Goal: Task Accomplishment & Management: Complete application form

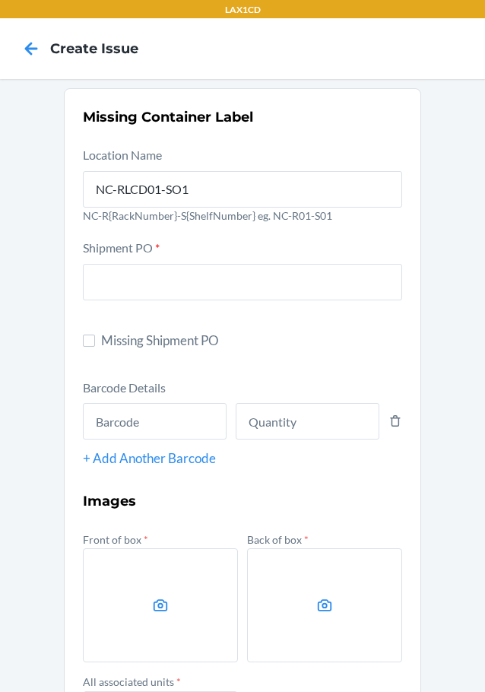
click at [76, 340] on section "Missing Container Label Location Name NC-RLCD01-SO1 NC-R{RackNumber}-S{ShelfNum…" at bounding box center [242, 483] width 357 height 790
click at [91, 340] on label "Missing Shipment PO" at bounding box center [242, 341] width 319 height 20
click at [91, 340] on input "Missing Shipment PO" at bounding box center [89, 340] width 12 height 12
checkbox input "true"
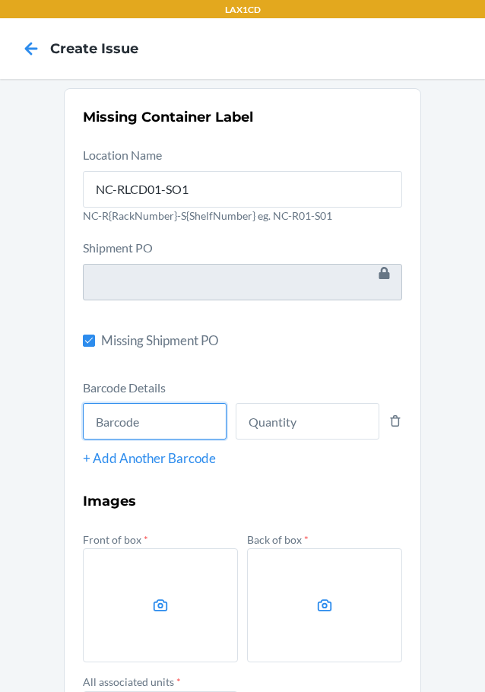
click at [167, 429] on input "text" at bounding box center [155, 421] width 144 height 36
type input "685757748322"
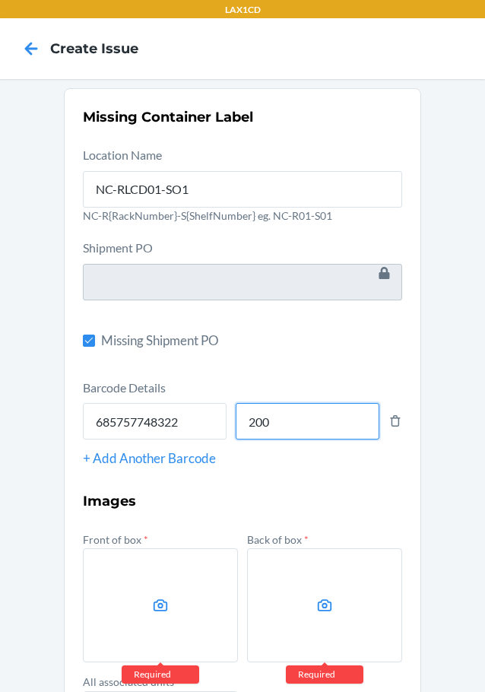
type input "200"
click at [134, 591] on label at bounding box center [160, 605] width 155 height 114
click at [0, 0] on input "file" at bounding box center [0, 0] width 0 height 0
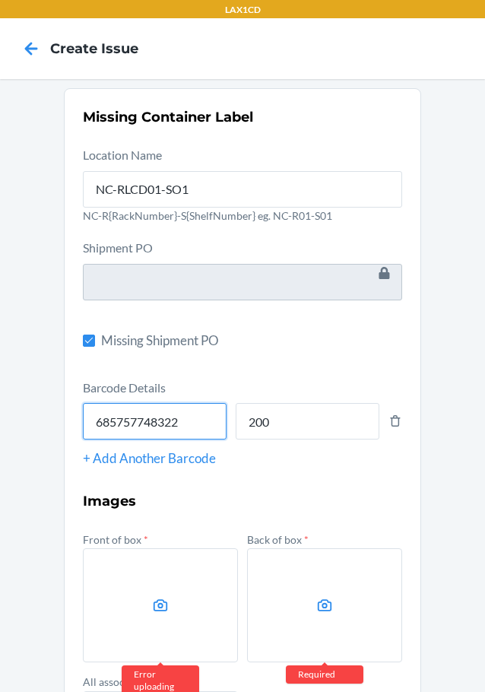
drag, startPoint x: 131, startPoint y: 418, endPoint x: 107, endPoint y: 420, distance: 24.4
click at [107, 420] on input "685757748322" at bounding box center [155, 421] width 144 height 36
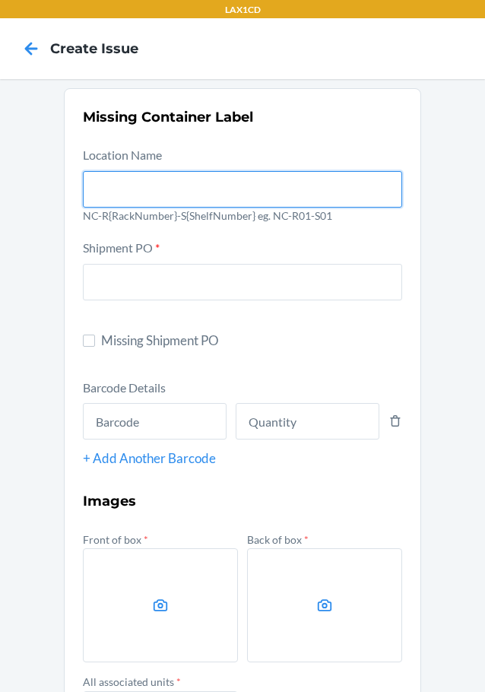
click at [121, 187] on input "text" at bounding box center [242, 189] width 319 height 36
type input "NC-RLCD01-SO1"
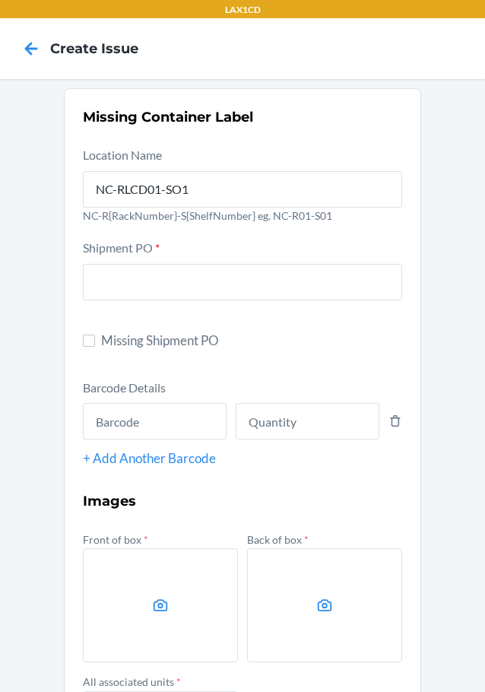
click at [84, 347] on label "Missing Shipment PO" at bounding box center [242, 341] width 319 height 20
click at [84, 347] on input "Missing Shipment PO" at bounding box center [89, 340] width 12 height 12
checkbox input "true"
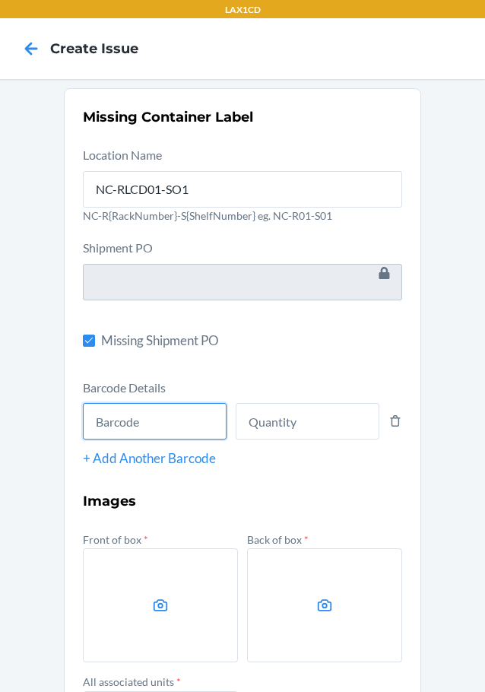
paste input "685757748322"
type input "685757748322"
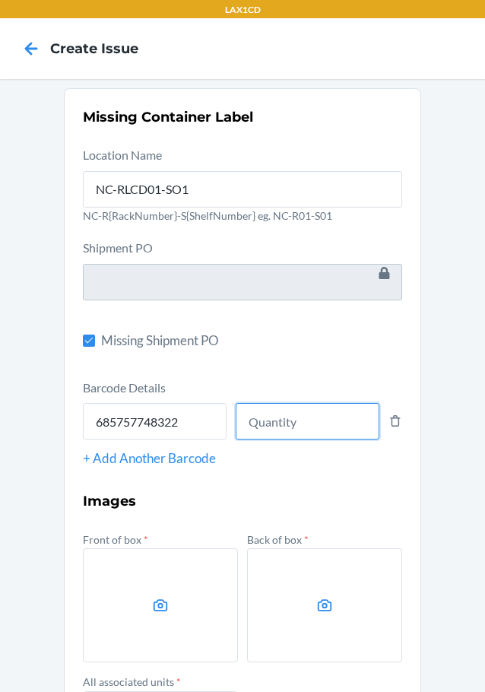
click at [279, 416] on input "number" at bounding box center [308, 421] width 144 height 36
type input "200"
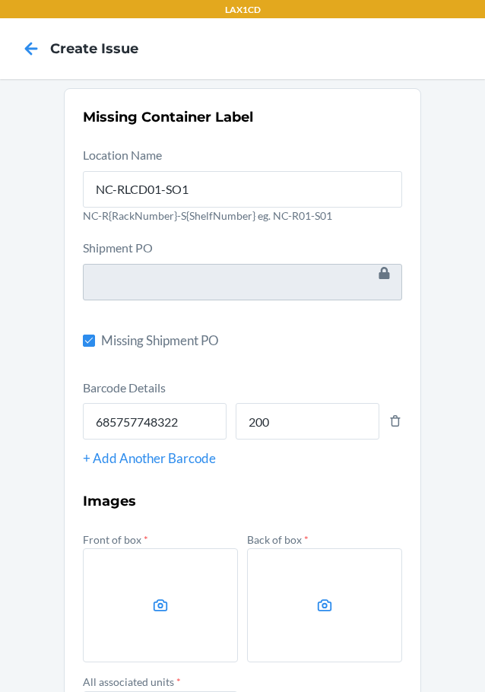
click at [188, 600] on label at bounding box center [160, 605] width 155 height 114
click at [0, 0] on input "file" at bounding box center [0, 0] width 0 height 0
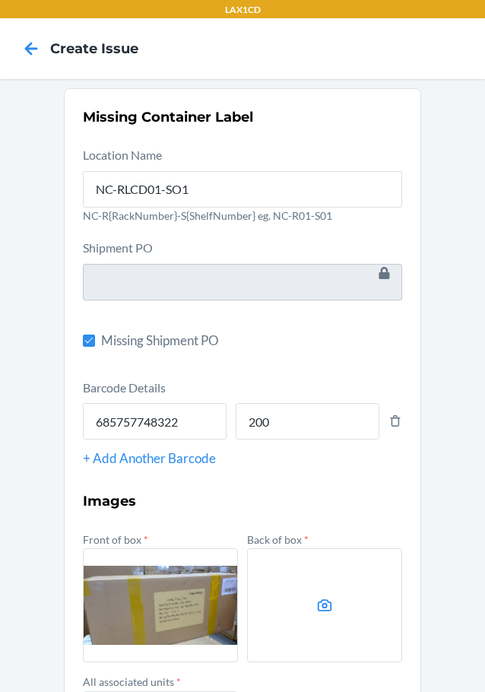
click at [319, 608] on icon at bounding box center [325, 605] width 14 height 12
click at [0, 0] on input "file" at bounding box center [0, 0] width 0 height 0
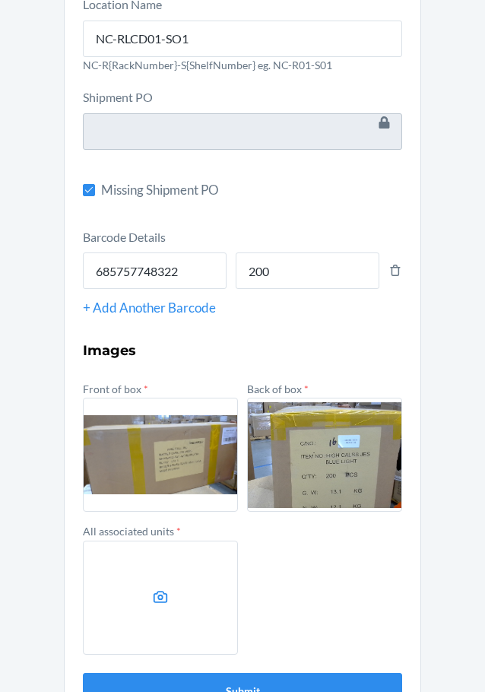
scroll to position [196, 0]
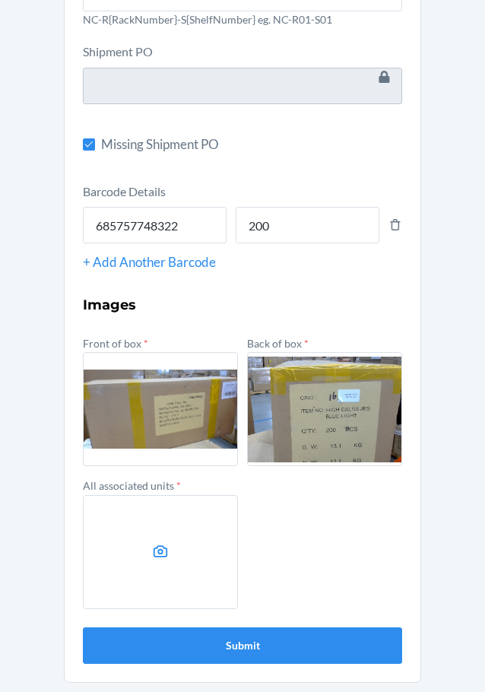
click at [144, 548] on label at bounding box center [160, 552] width 155 height 114
click at [0, 0] on input "file" at bounding box center [0, 0] width 0 height 0
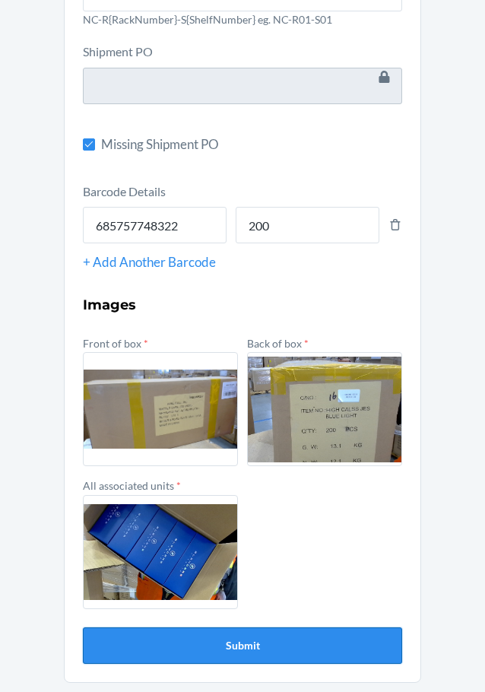
click at [294, 644] on button "Submit" at bounding box center [242, 645] width 319 height 36
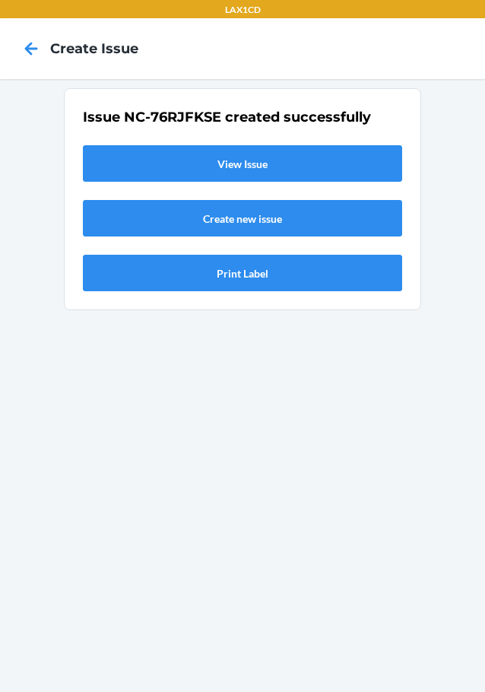
scroll to position [0, 0]
click at [338, 171] on link "View Issue" at bounding box center [242, 163] width 319 height 36
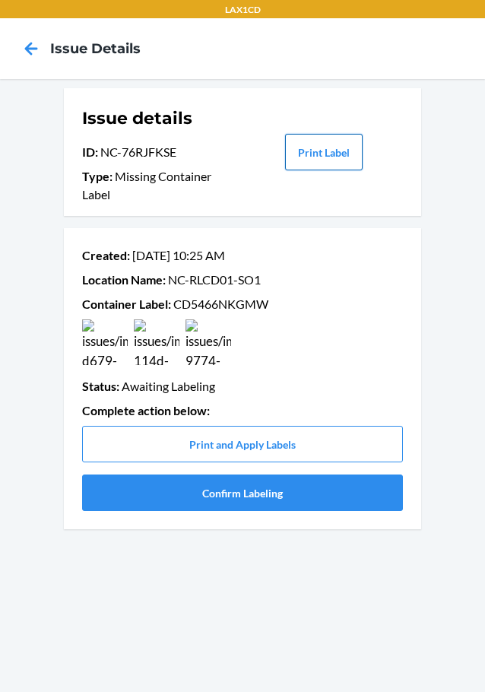
click at [310, 152] on button "Print Label" at bounding box center [324, 152] width 78 height 36
click at [235, 500] on button "Confirm Labeling" at bounding box center [242, 492] width 321 height 36
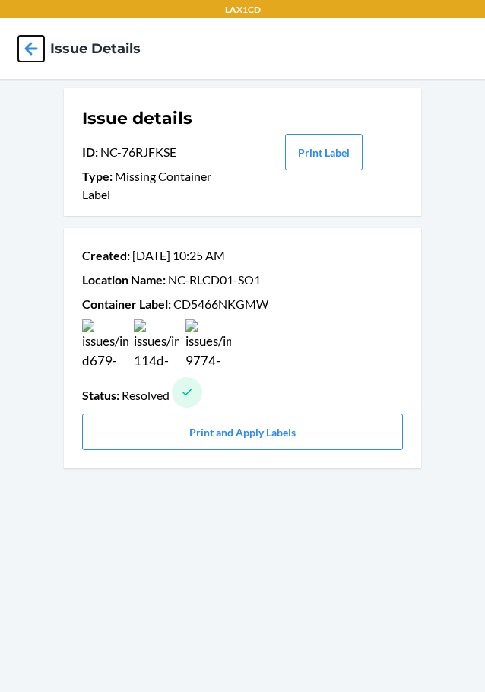
click at [26, 52] on icon at bounding box center [31, 49] width 26 height 26
